Goal: Check status: Check status

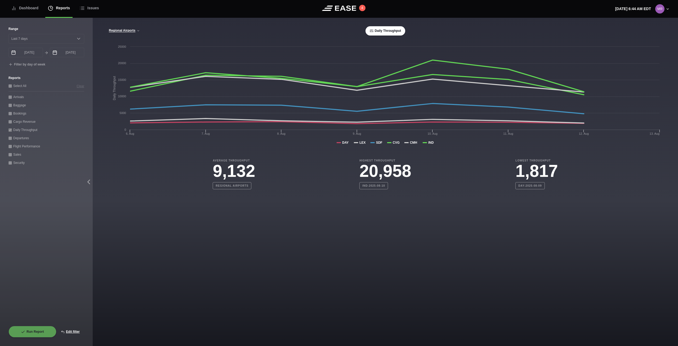
select select "7"
click at [41, 332] on div "Run Report Edit filter" at bounding box center [46, 332] width 76 height 12
click at [74, 333] on button "Edit filter" at bounding box center [70, 332] width 28 height 12
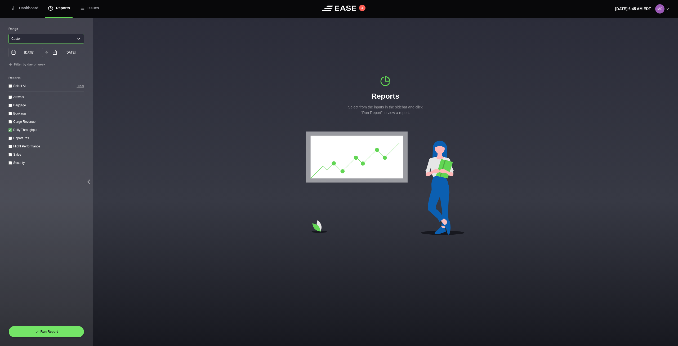
click at [79, 39] on select "Yesterday Last 7 days Last 14 days Last 30 days Last 6 weeks Custom" at bounding box center [46, 39] width 76 height 10
select select "7"
click at [8, 34] on select "Yesterday Last 7 days Last 14 days Last 30 days Last 6 weeks Custom" at bounding box center [46, 39] width 76 height 10
type input "[DATE]"
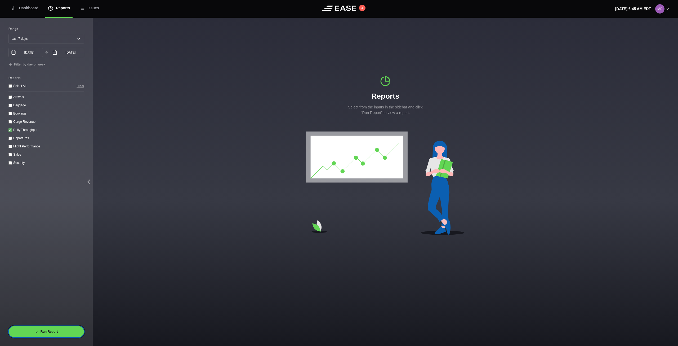
click at [51, 334] on button "Run Report" at bounding box center [46, 332] width 76 height 12
select select "7"
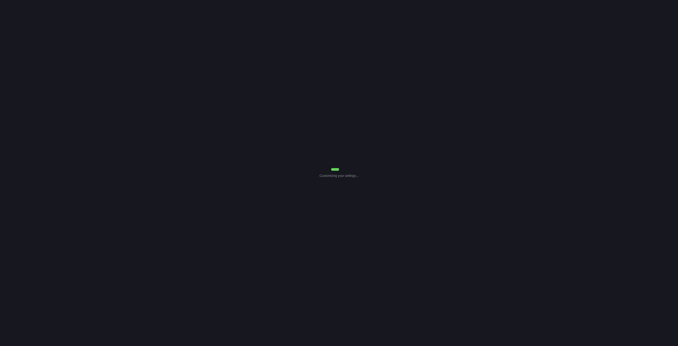
select select "7"
